Goal: Find contact information: Find contact information

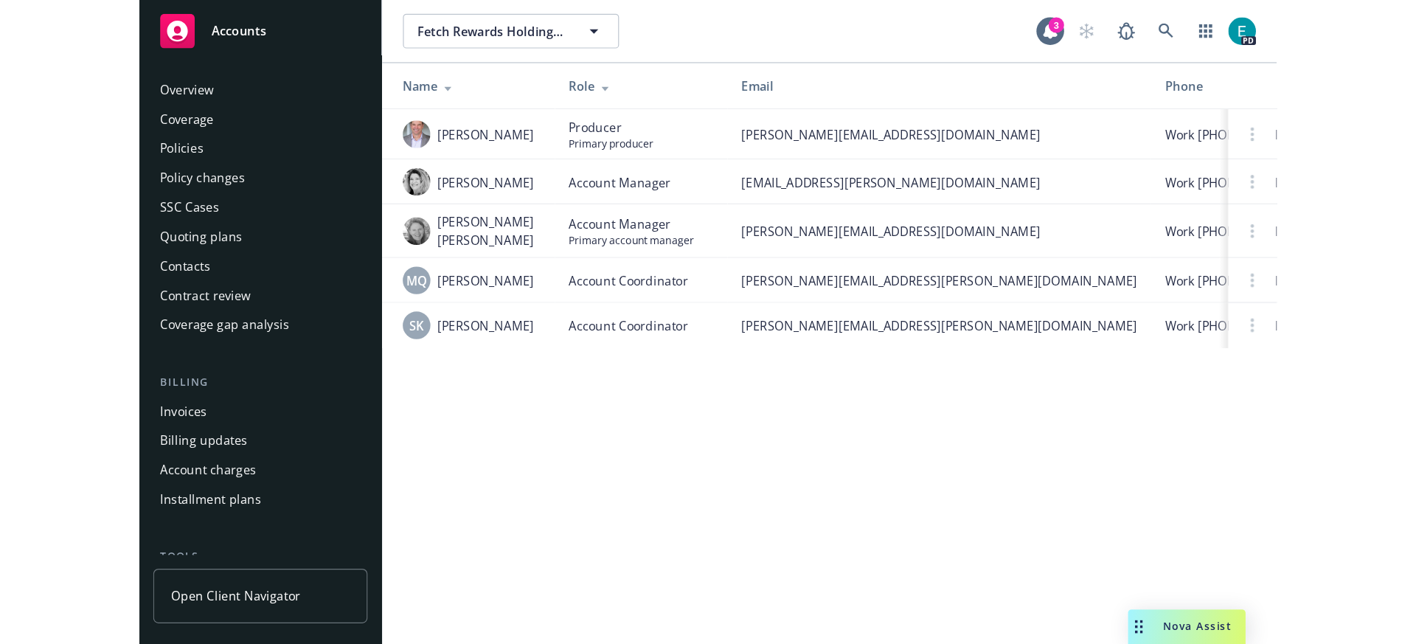
scroll to position [412, 0]
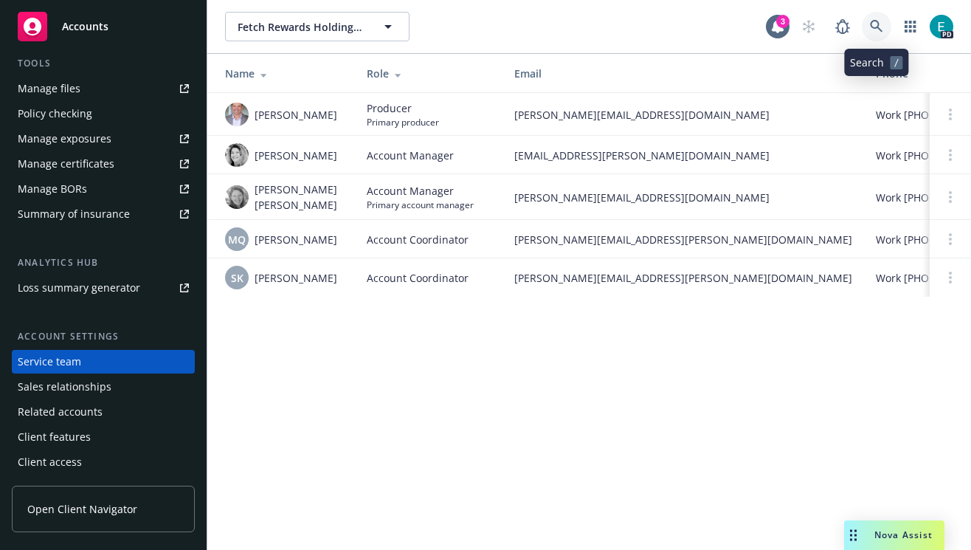
click at [876, 24] on icon at bounding box center [876, 26] width 13 height 13
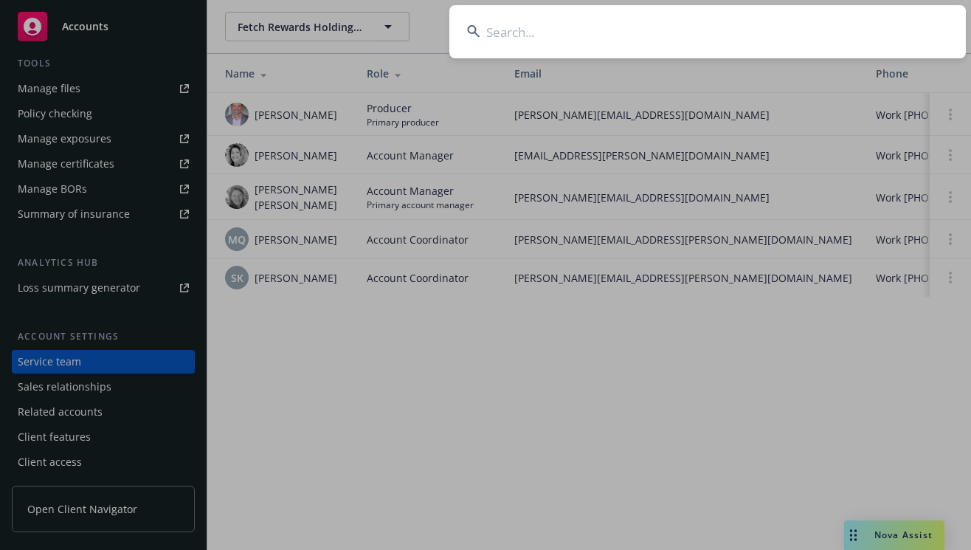
click at [505, 27] on input at bounding box center [707, 31] width 516 height 53
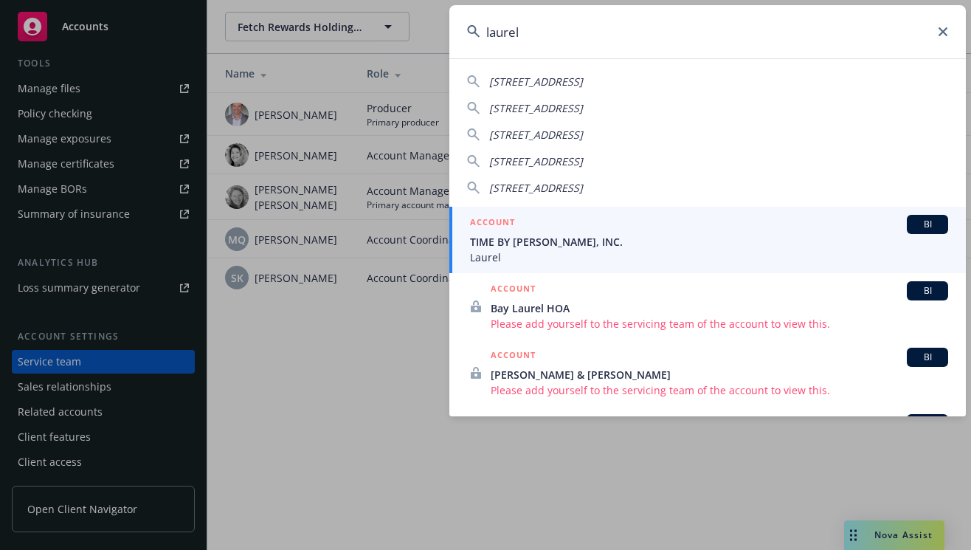
type input "laurel"
click at [509, 243] on span "TIME BY [PERSON_NAME], INC." at bounding box center [709, 241] width 478 height 15
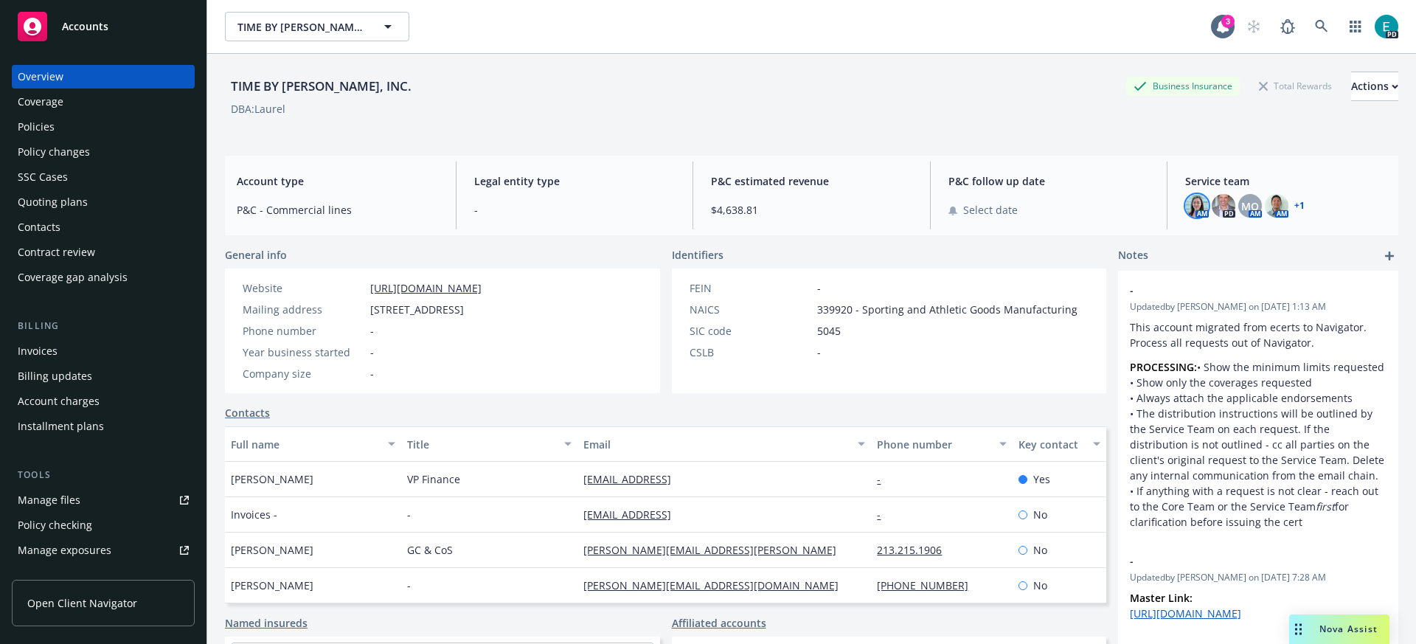
click at [970, 204] on img at bounding box center [1197, 206] width 24 height 24
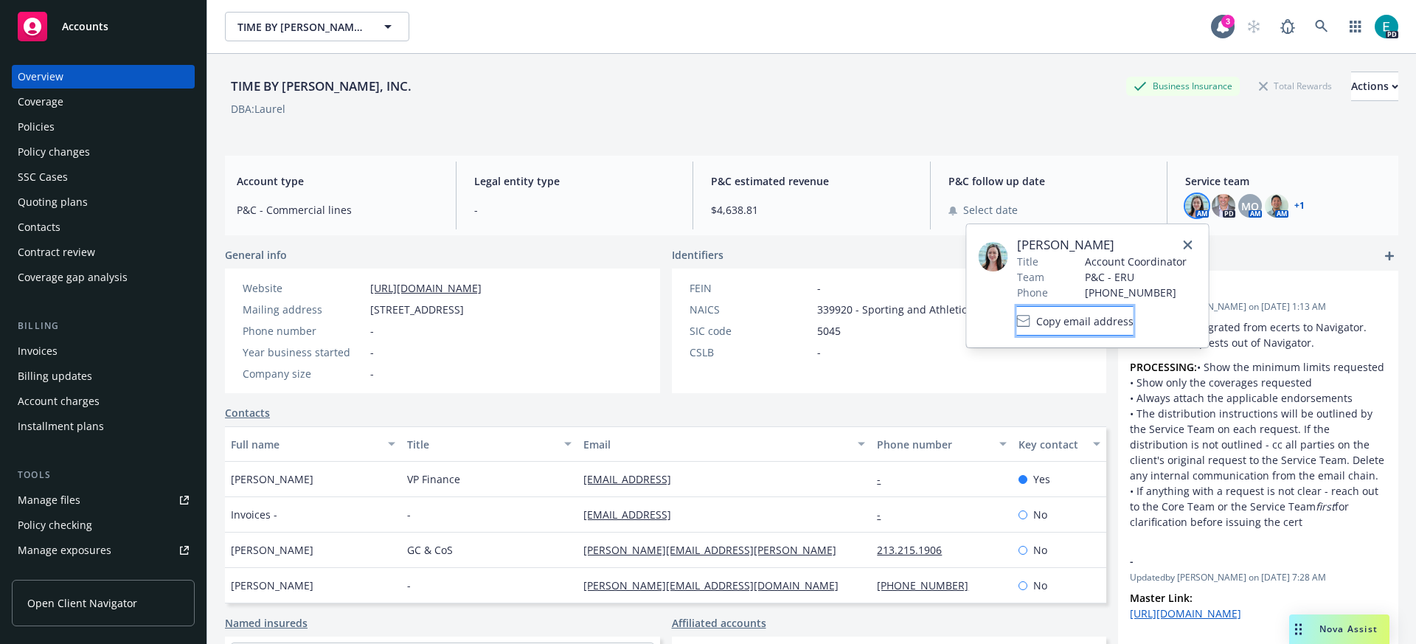
click at [970, 320] on span "Copy email address" at bounding box center [1084, 320] width 97 height 15
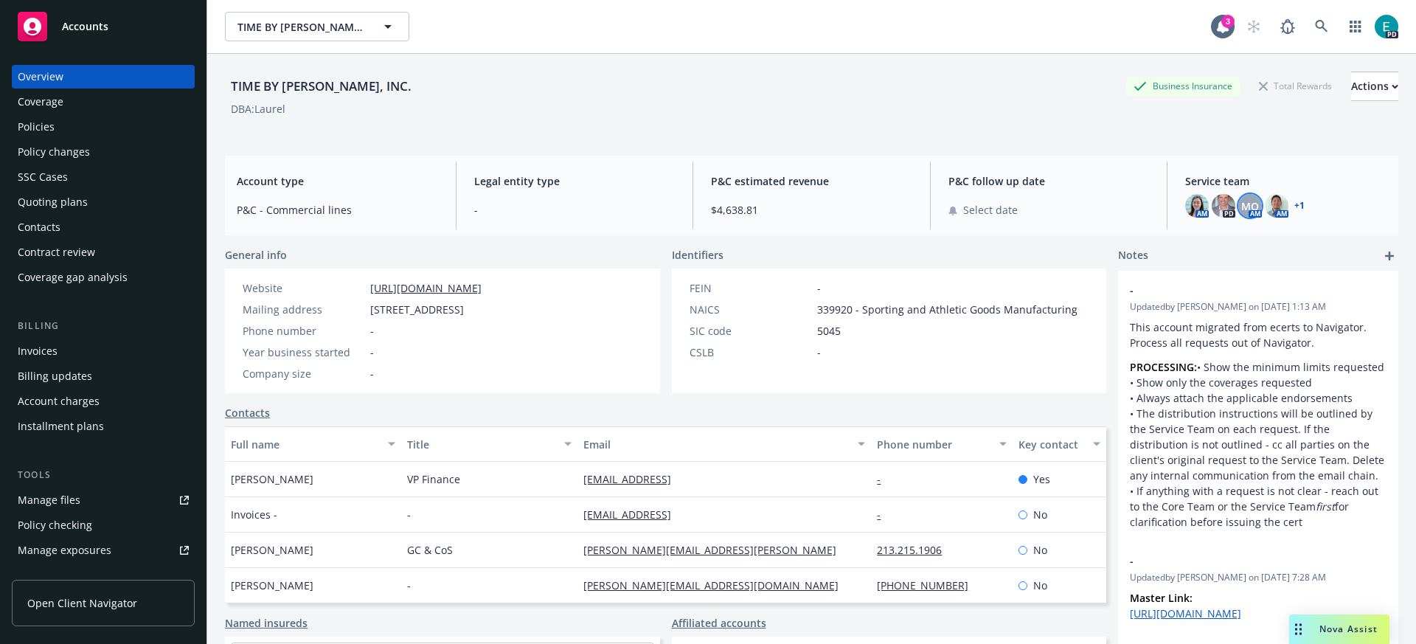
click at [970, 203] on span "MQ" at bounding box center [1250, 205] width 18 height 15
click at [970, 204] on div "AM PD MQ AM AM + 1" at bounding box center [1285, 206] width 201 height 24
click at [970, 204] on link "+ 1" at bounding box center [1300, 205] width 10 height 9
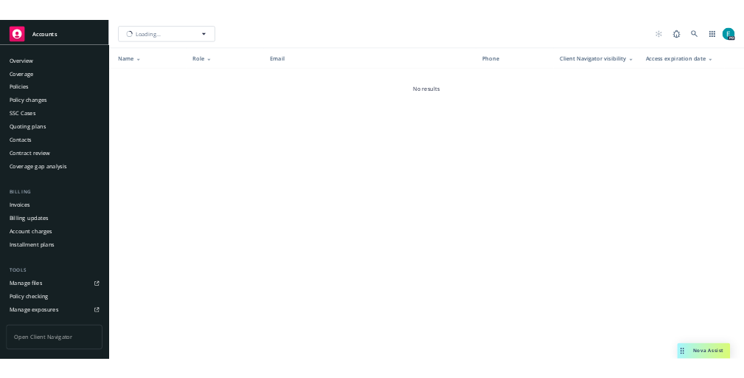
scroll to position [317, 0]
